Goal: Navigation & Orientation: Find specific page/section

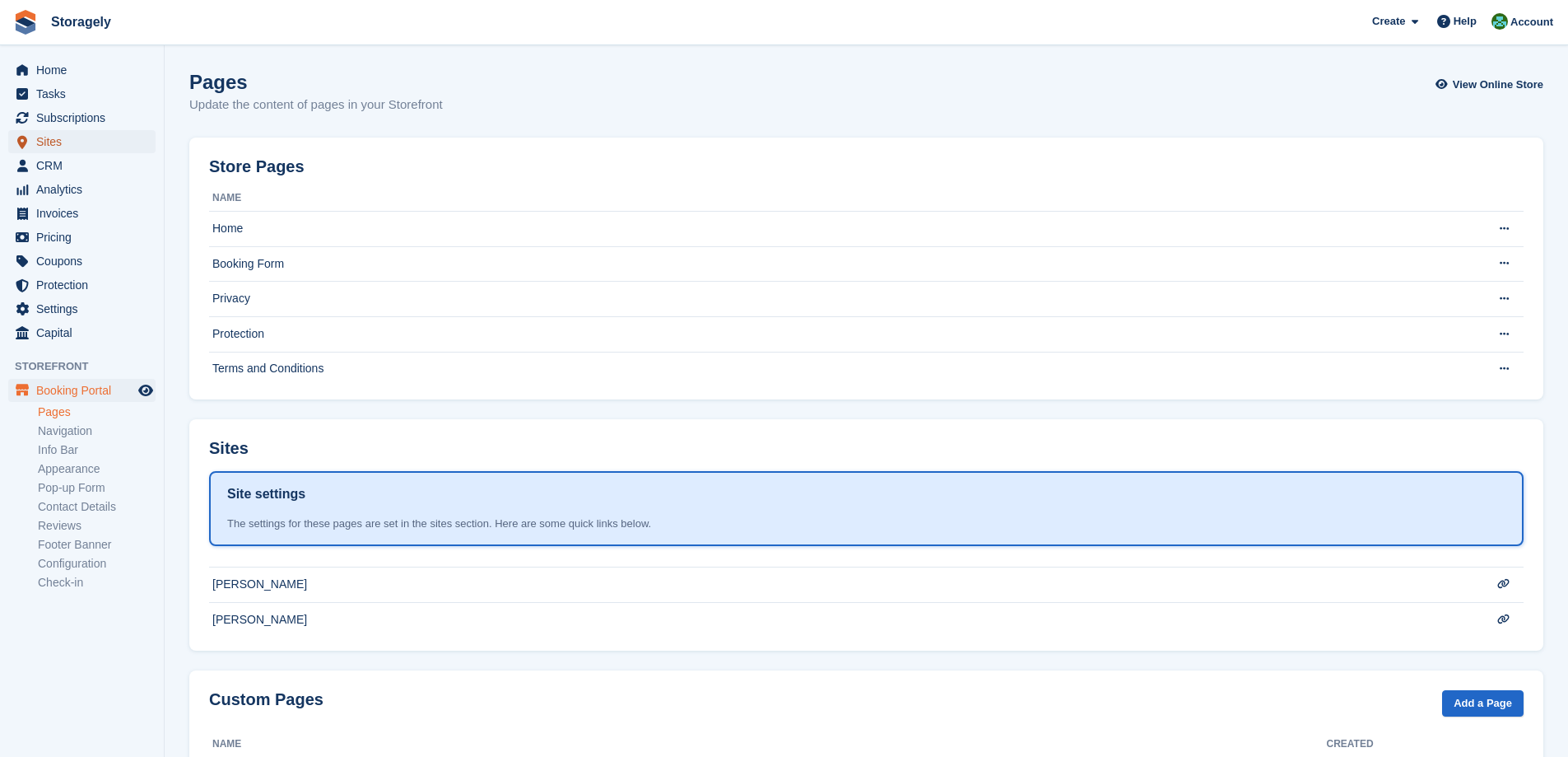
click at [68, 147] on span "Sites" at bounding box center [85, 141] width 99 height 23
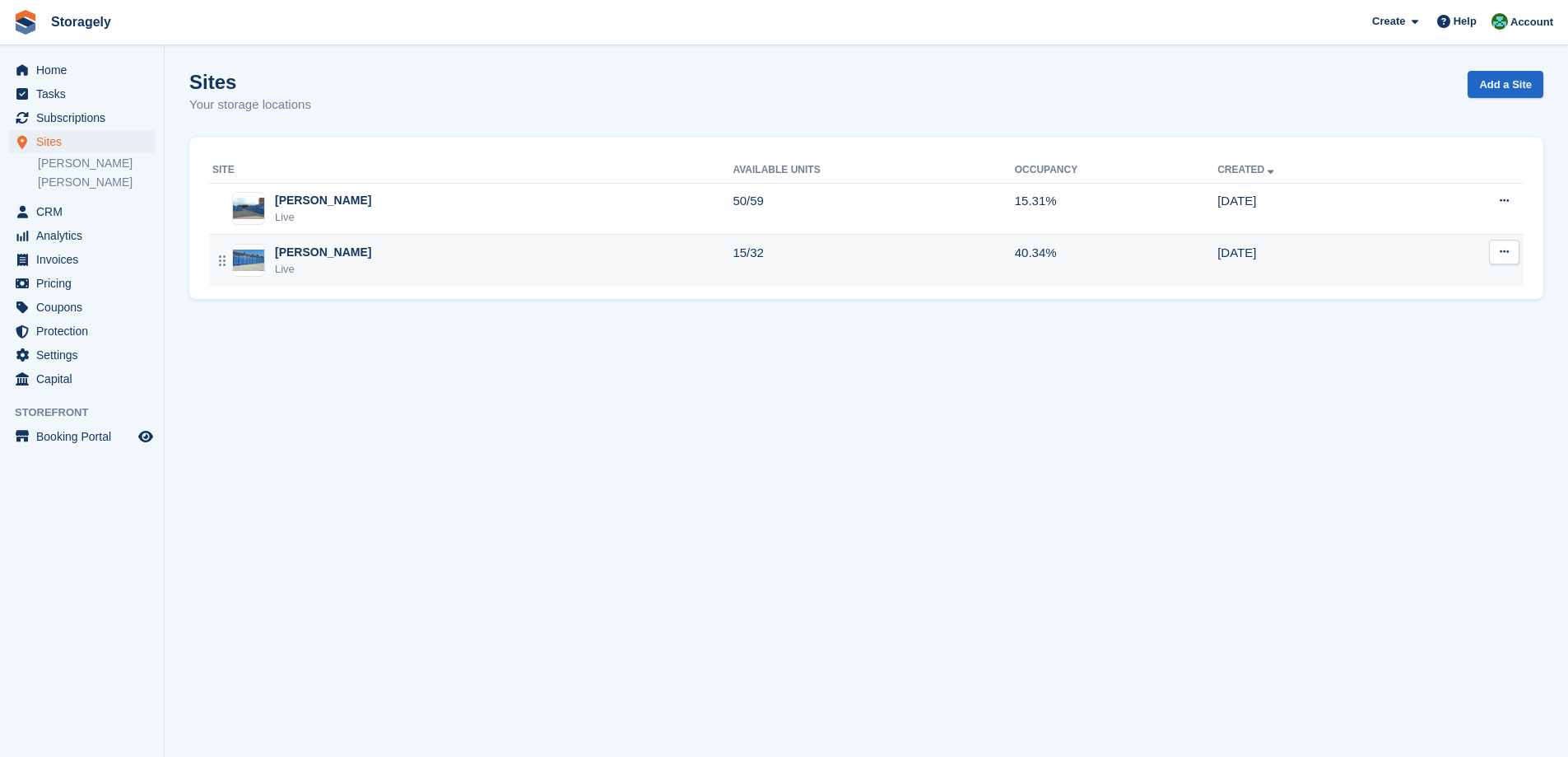
click at [322, 263] on div "Preston Live" at bounding box center [472, 261] width 520 height 34
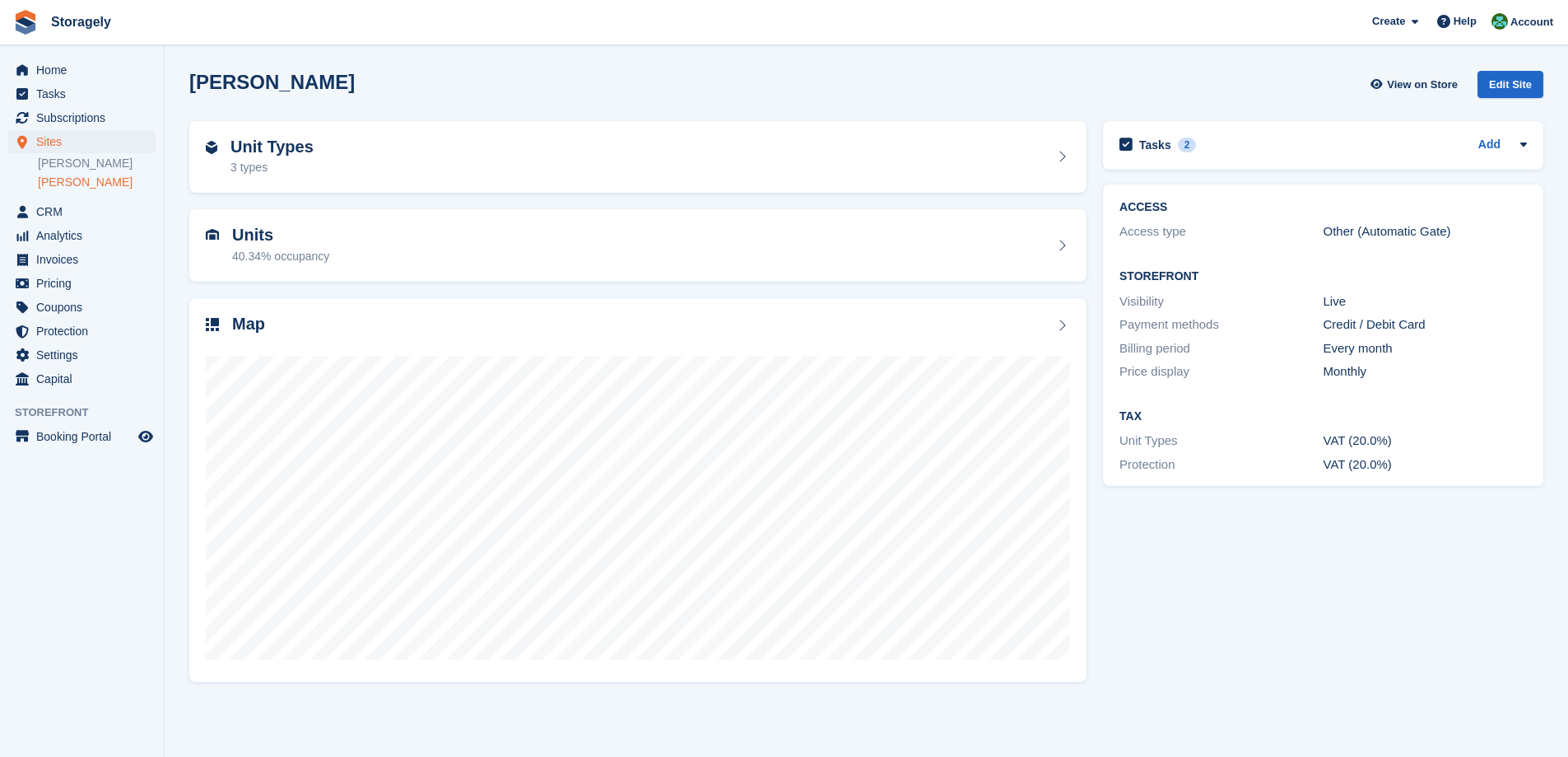
click at [516, 284] on div "Units 40.34% occupancy" at bounding box center [638, 245] width 914 height 89
